Goal: Transaction & Acquisition: Purchase product/service

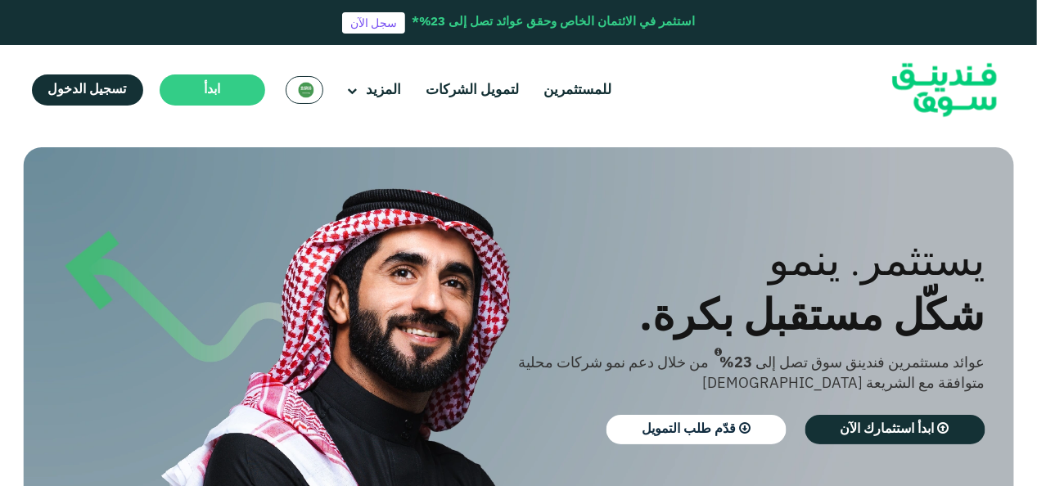
click at [301, 88] on img at bounding box center [306, 90] width 16 height 16
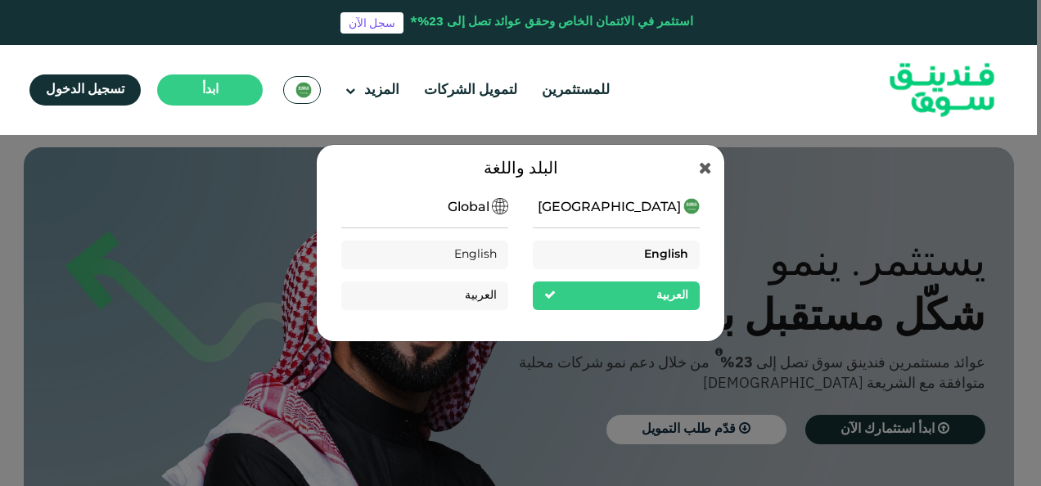
click at [633, 251] on div "English" at bounding box center [616, 255] width 167 height 29
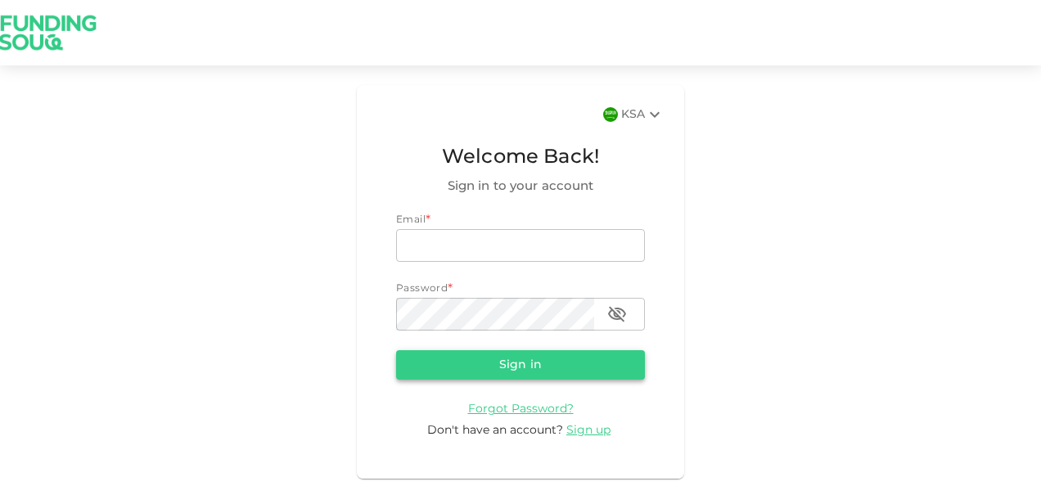
type input "nadimsan09@gmail.com"
click at [478, 358] on button "Sign in" at bounding box center [520, 364] width 249 height 29
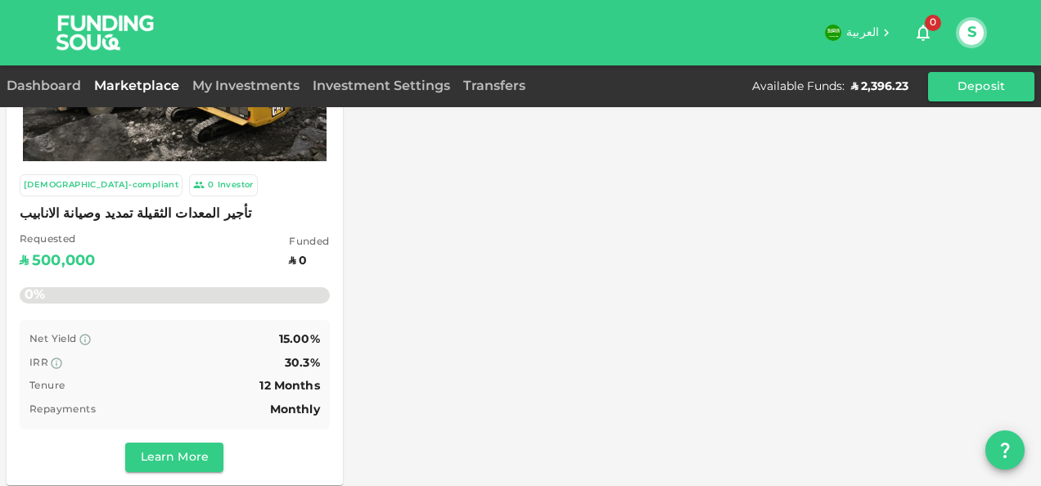
scroll to position [149, 0]
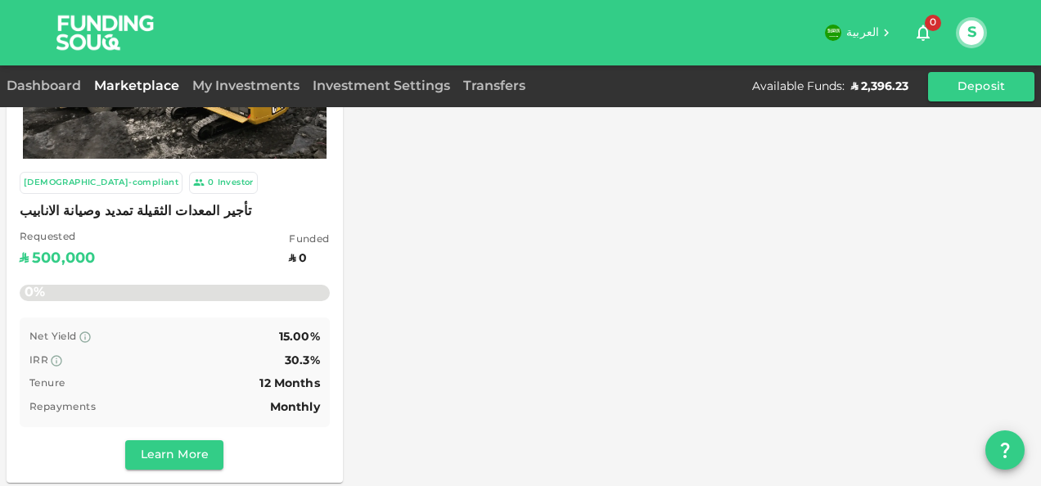
click at [219, 90] on link "My Investments" at bounding box center [246, 86] width 120 height 12
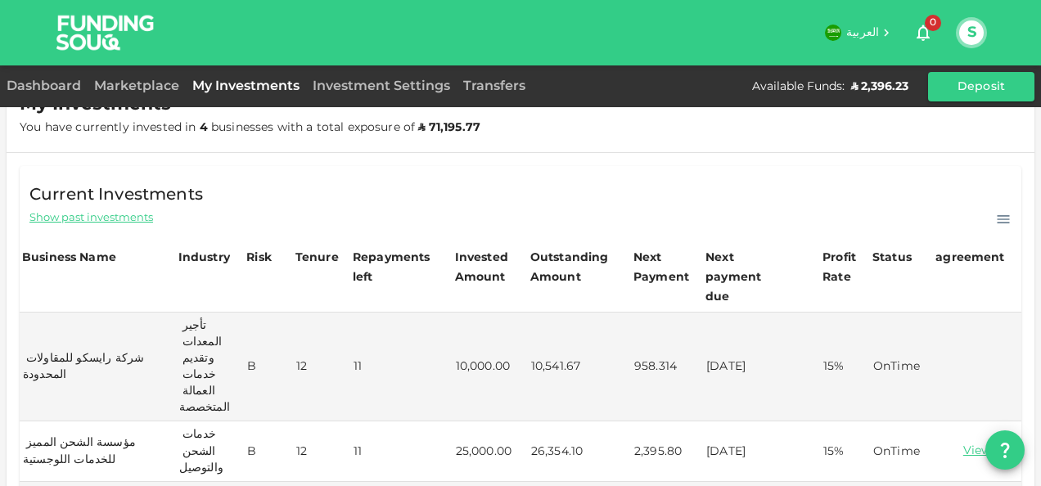
scroll to position [51, 0]
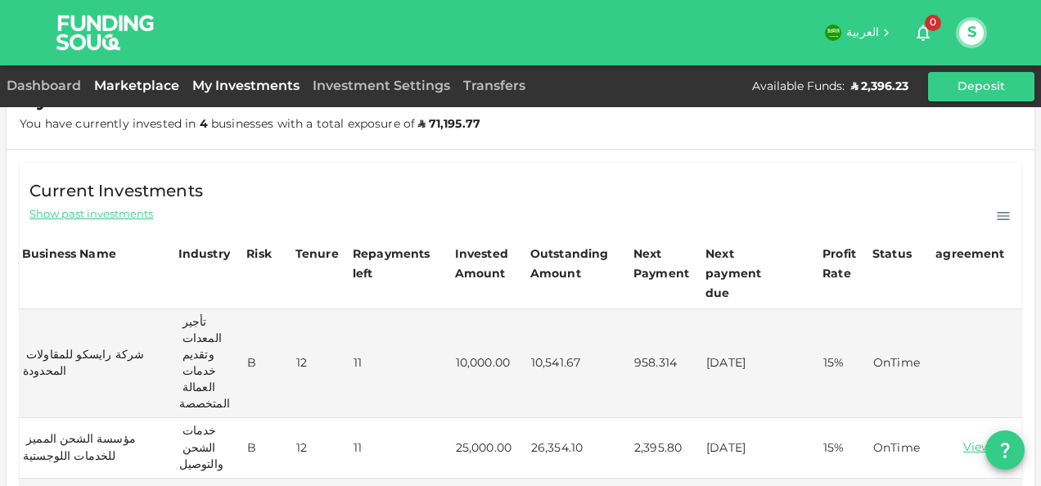
click at [155, 88] on link "Marketplace" at bounding box center [137, 86] width 98 height 12
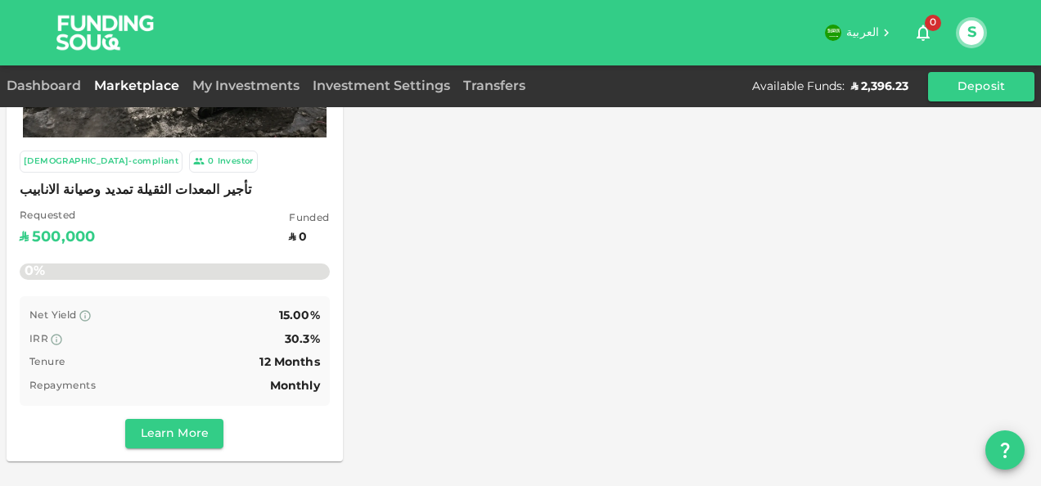
scroll to position [185, 0]
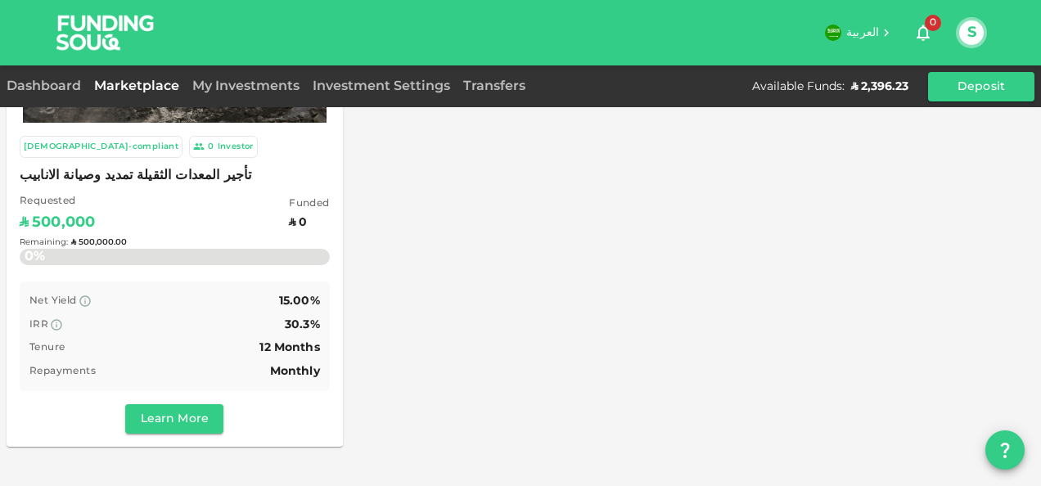
click at [223, 259] on div "Remaining : ʢ 500,000.00" at bounding box center [175, 242] width 310 height 65
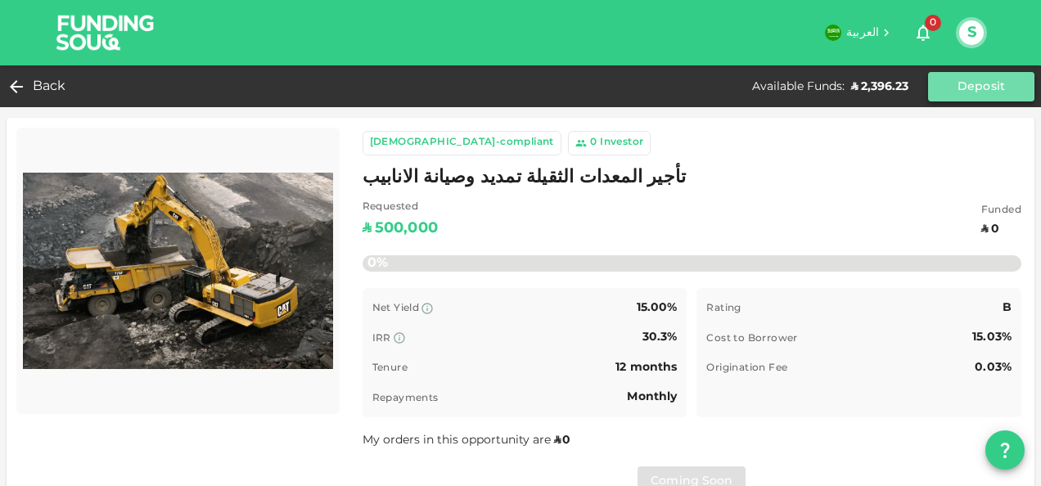
drag, startPoint x: 970, startPoint y: 82, endPoint x: 974, endPoint y: 100, distance: 18.3
click at [972, 83] on button "Deposit" at bounding box center [981, 86] width 106 height 29
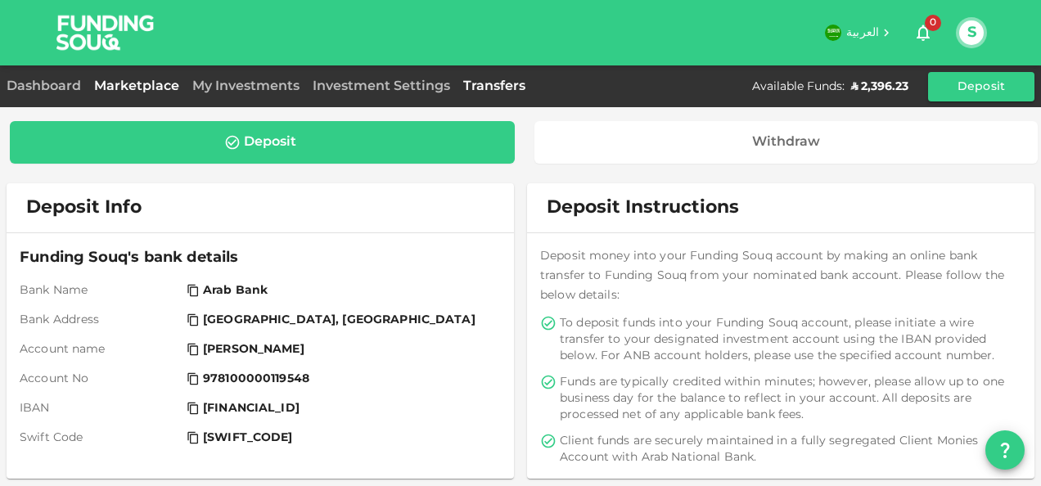
drag, startPoint x: 124, startPoint y: 86, endPoint x: 136, endPoint y: 87, distance: 11.5
click at [124, 86] on link "Marketplace" at bounding box center [137, 86] width 98 height 12
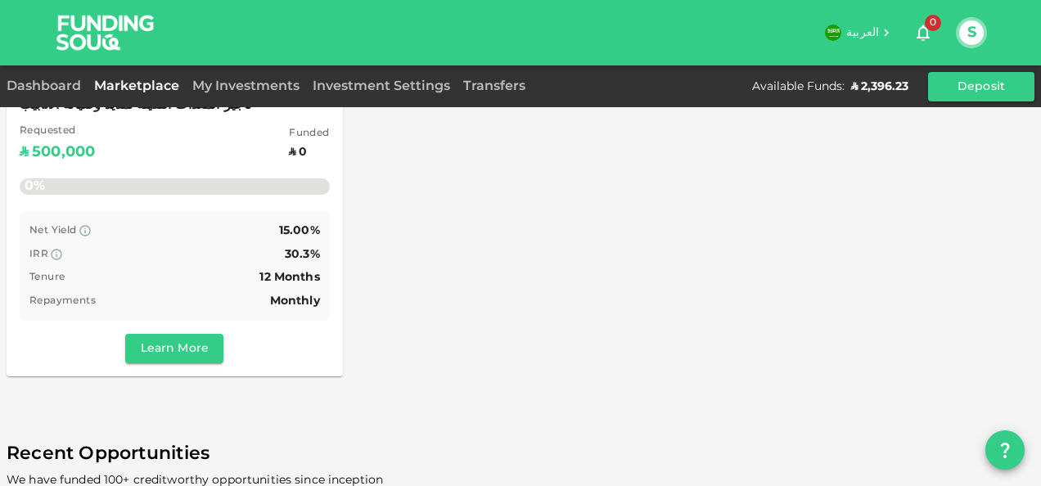
scroll to position [258, 0]
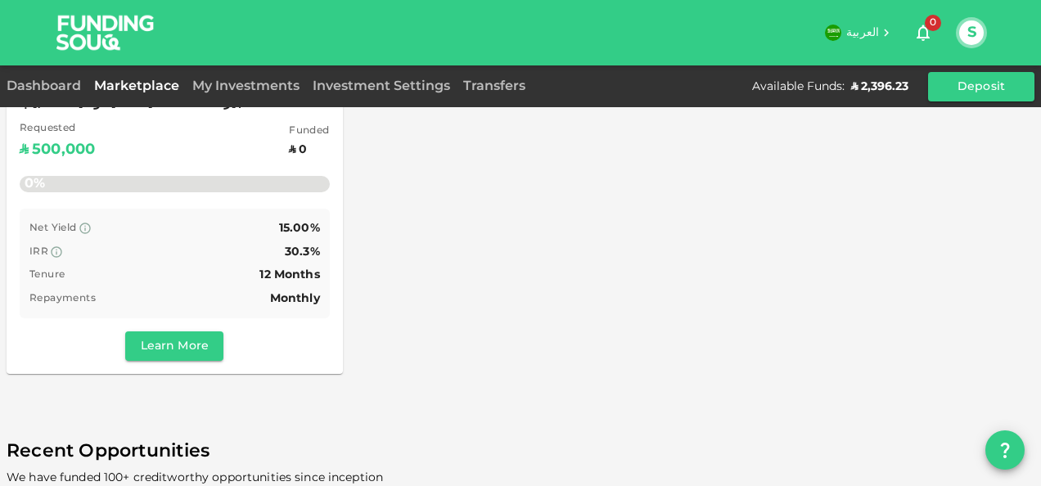
click at [164, 259] on div "IRR 30.3%" at bounding box center [174, 252] width 290 height 20
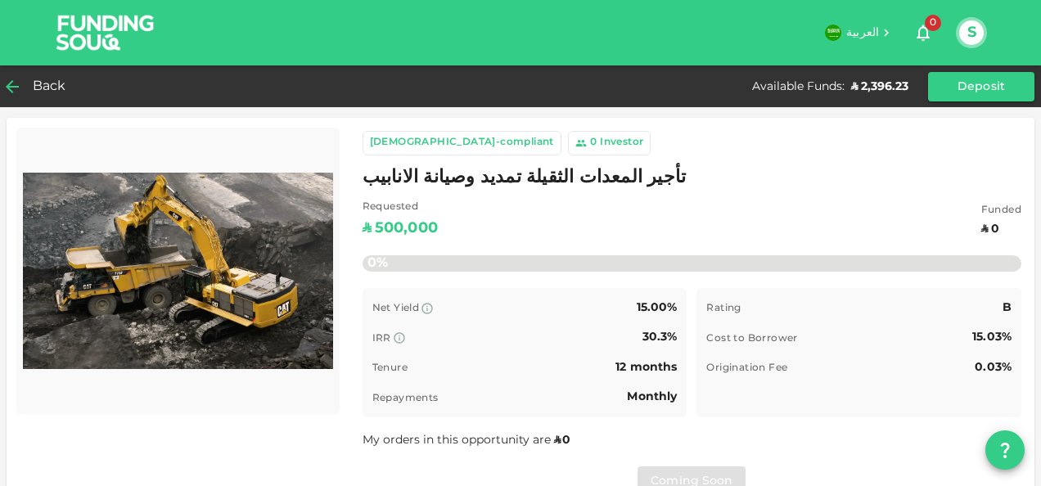
click at [45, 76] on span "Back" at bounding box center [50, 86] width 34 height 23
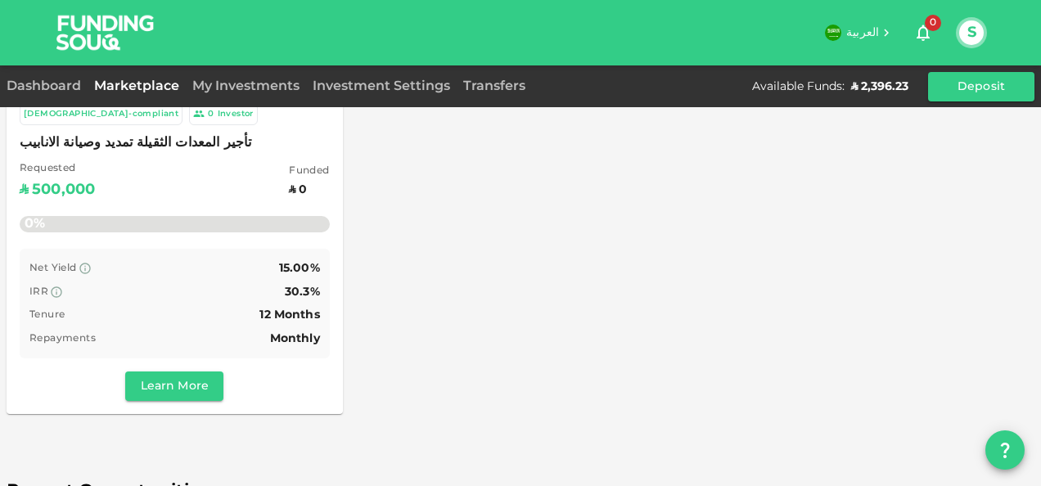
scroll to position [221, 0]
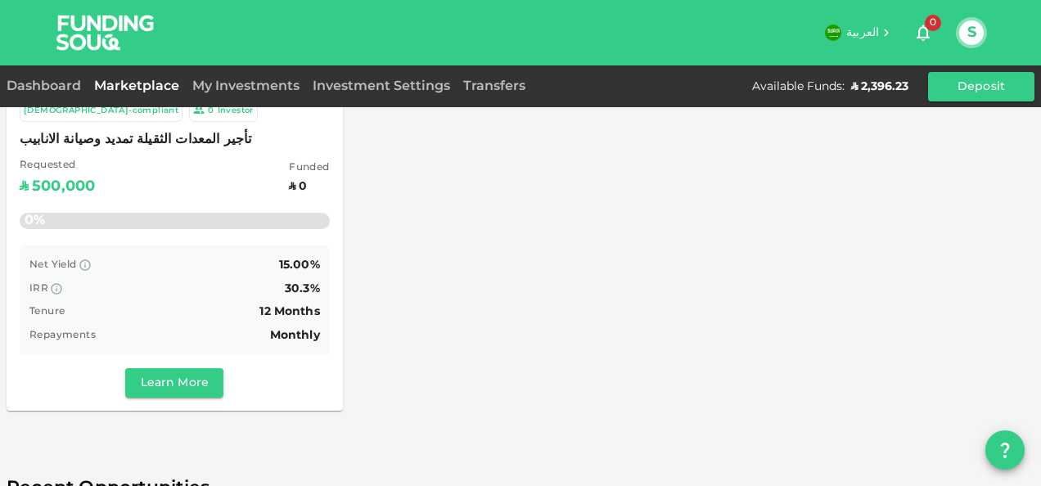
click at [977, 26] on button "S" at bounding box center [971, 32] width 25 height 25
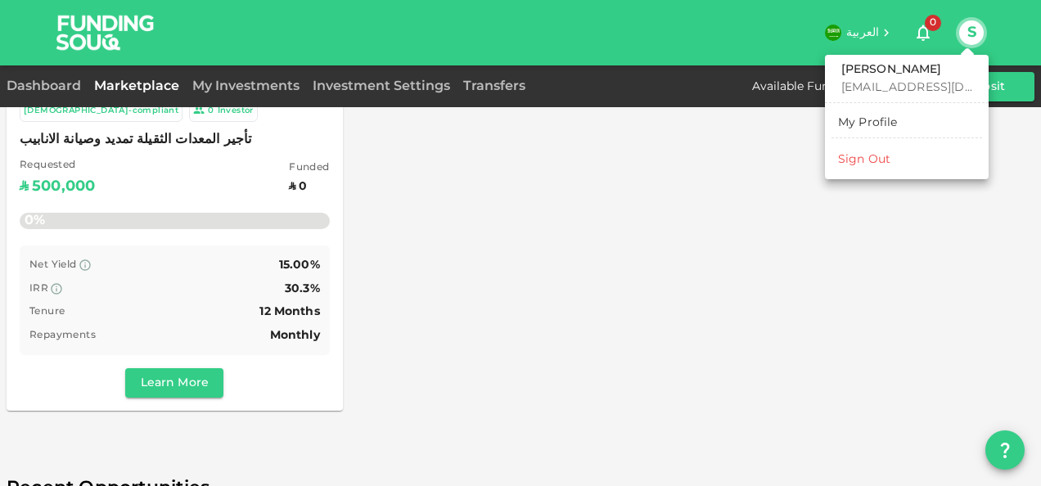
click at [869, 154] on div "Sign Out" at bounding box center [864, 159] width 52 height 16
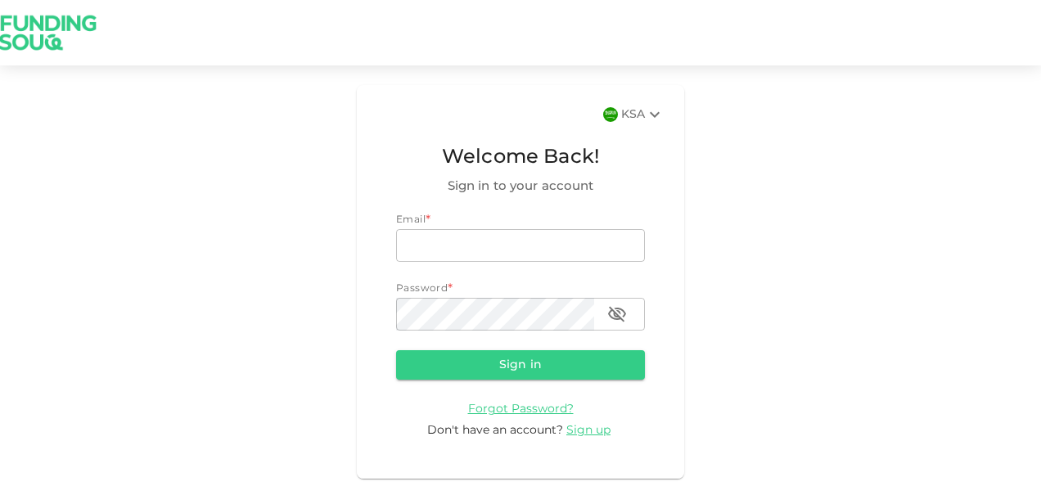
type input "nadimsan09@gmail.com"
